Goal: Task Accomplishment & Management: Use online tool/utility

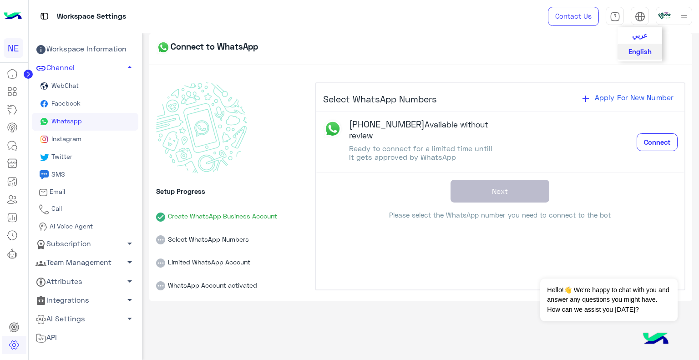
click at [637, 19] on img at bounding box center [640, 16] width 10 height 10
click at [637, 44] on button "English" at bounding box center [640, 51] width 45 height 15
click at [652, 134] on button "Connect" at bounding box center [657, 142] width 41 height 18
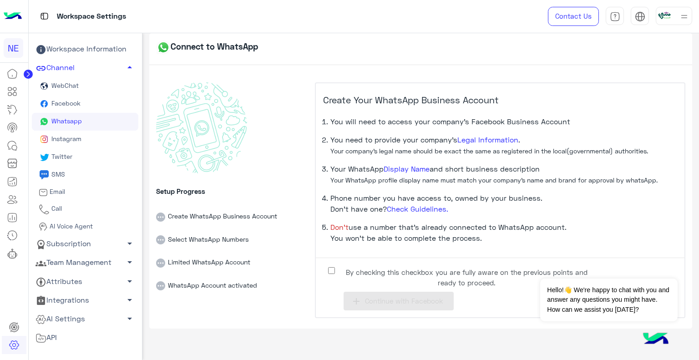
click at [368, 277] on span "By checking this checkbox you are fully aware on the previous points and ready …" at bounding box center [466, 277] width 249 height 20
click at [392, 304] on span "Continue with Facebook" at bounding box center [404, 301] width 78 height 8
click at [404, 303] on span "Continue with Facebook" at bounding box center [404, 301] width 78 height 8
